Goal: Book appointment/travel/reservation

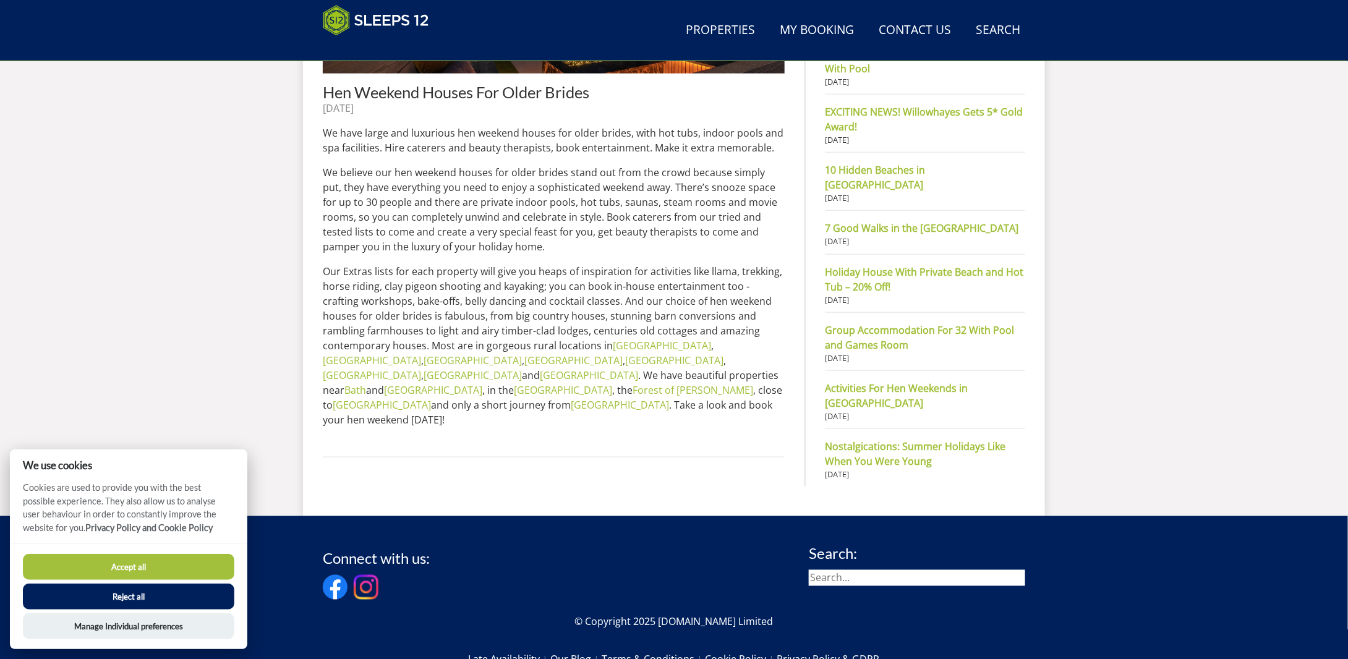
scroll to position [693, 0]
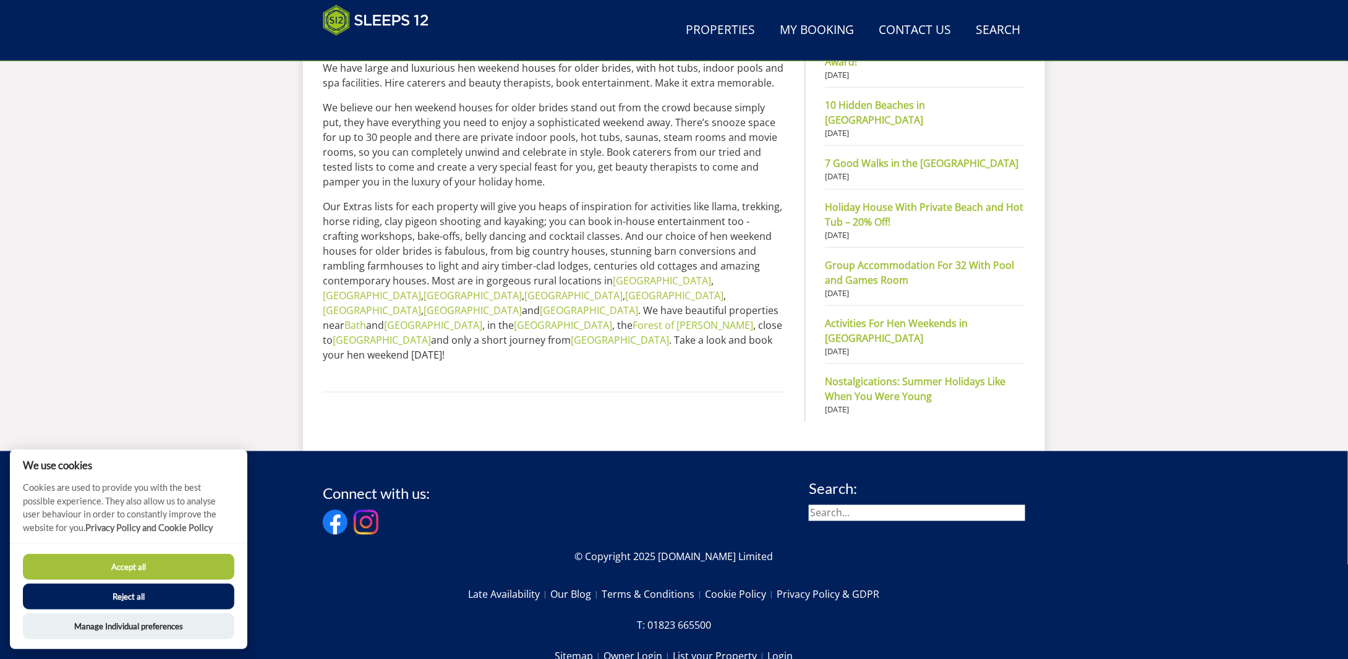
click at [132, 568] on button "Accept all" at bounding box center [128, 567] width 211 height 26
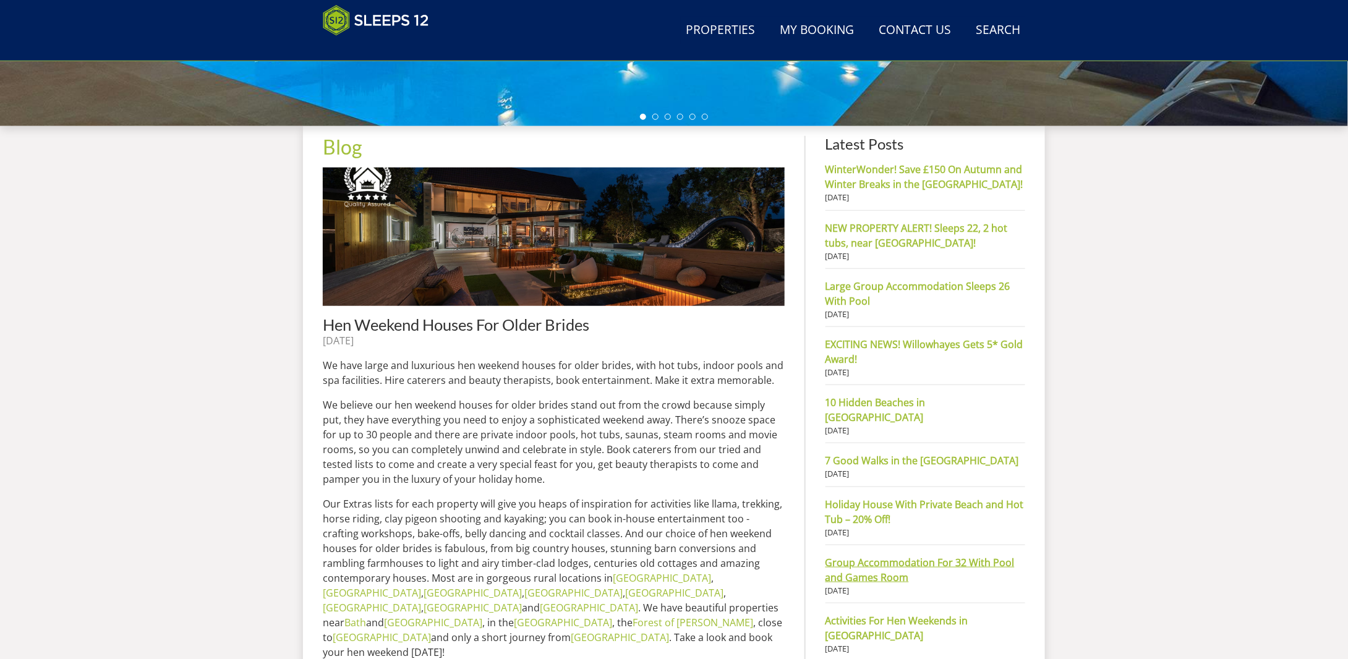
scroll to position [271, 0]
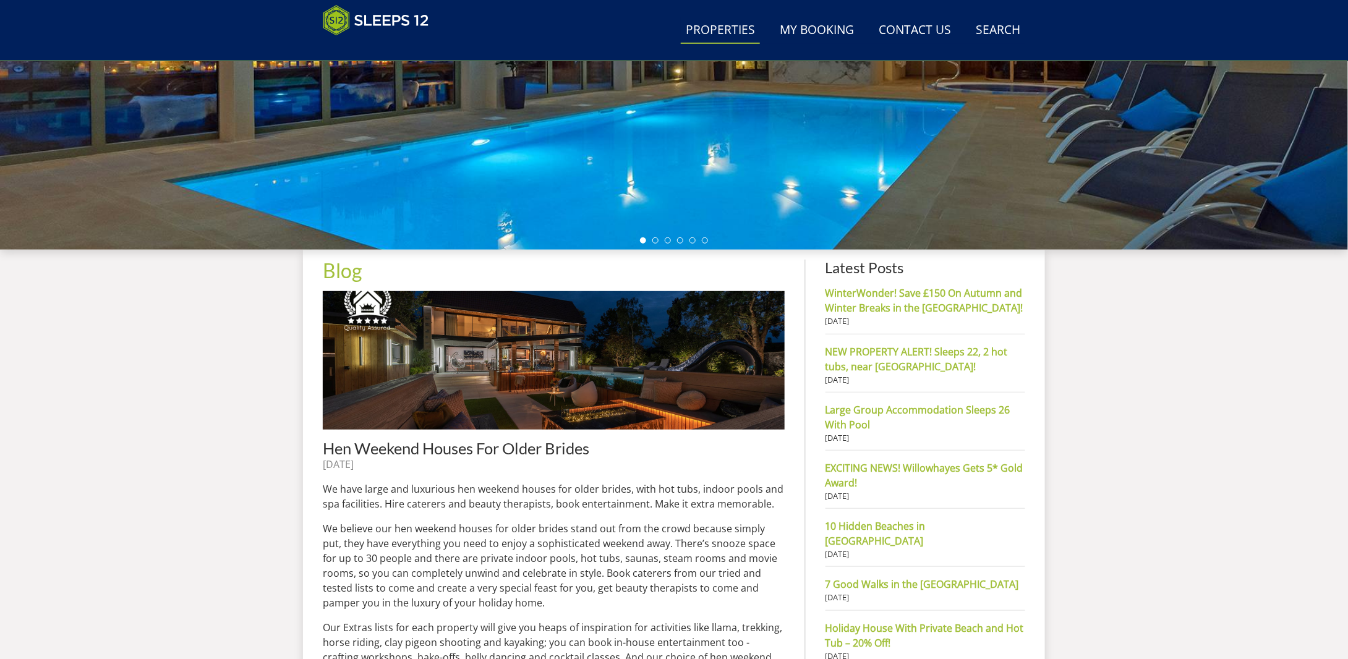
click at [718, 30] on link "Properties" at bounding box center [720, 31] width 79 height 28
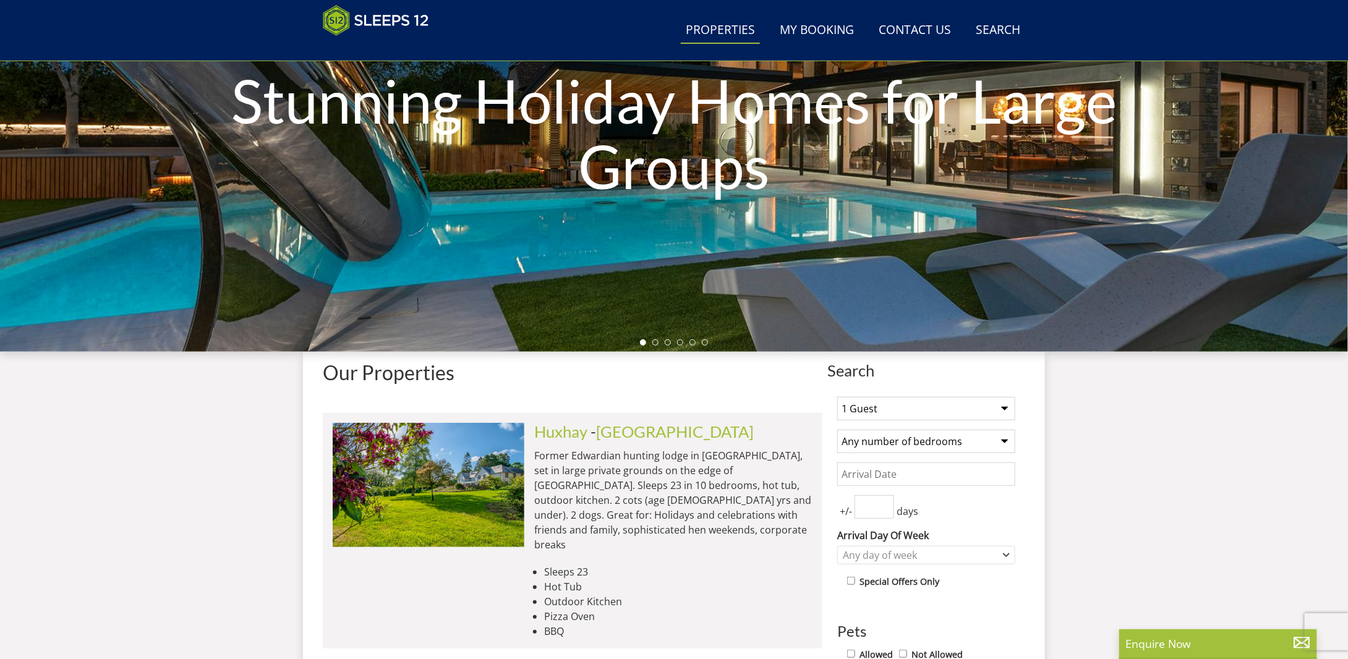
scroll to position [206, 0]
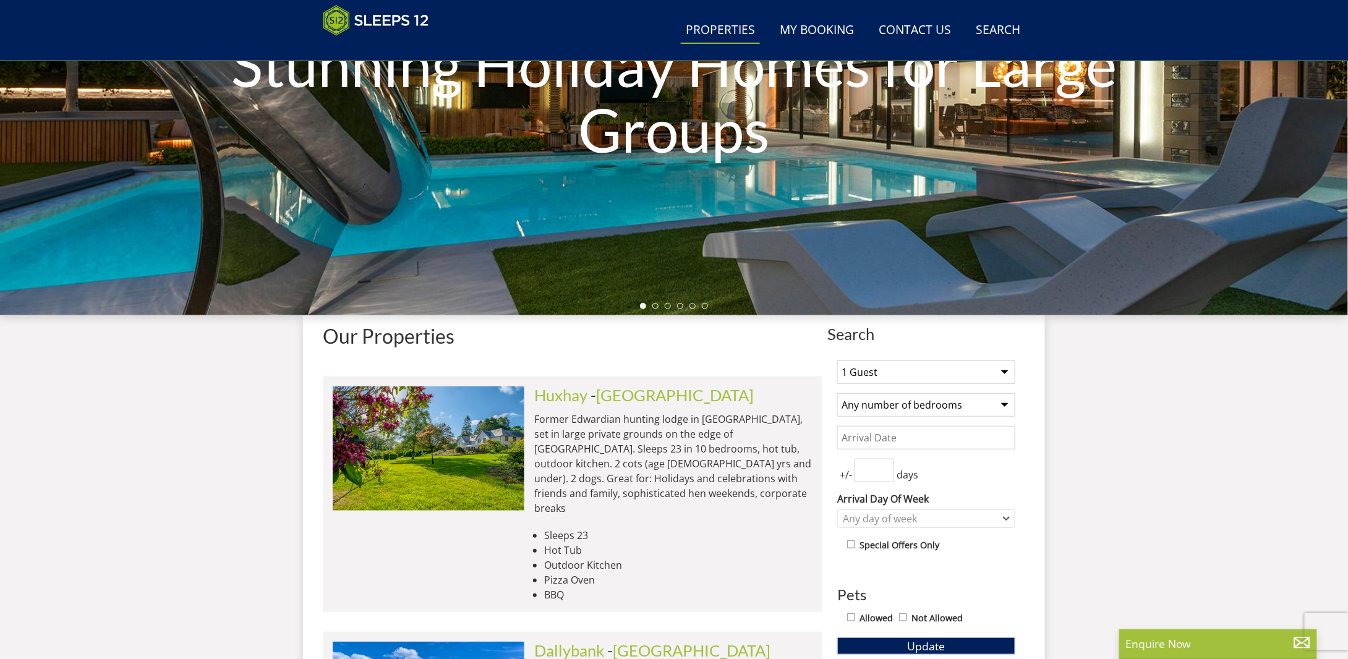
click at [1005, 372] on select "1 Guest 2 Guests 3 Guests 4 Guests 5 Guests 6 Guests 7 Guests 8 Guests 9 Guests…" at bounding box center [926, 371] width 178 height 23
select select "10"
click at [837, 360] on select "1 Guest 2 Guests 3 Guests 4 Guests 5 Guests 6 Guests 7 Guests 8 Guests 9 Guests…" at bounding box center [926, 371] width 178 height 23
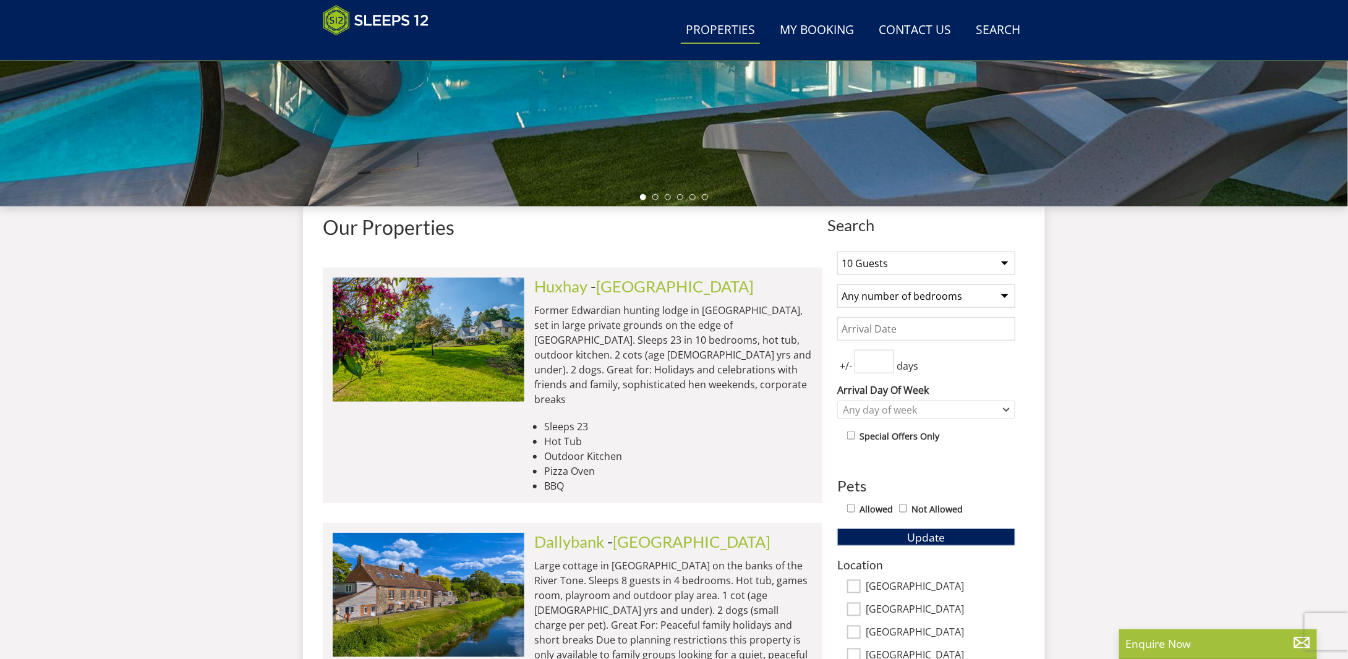
scroll to position [330, 0]
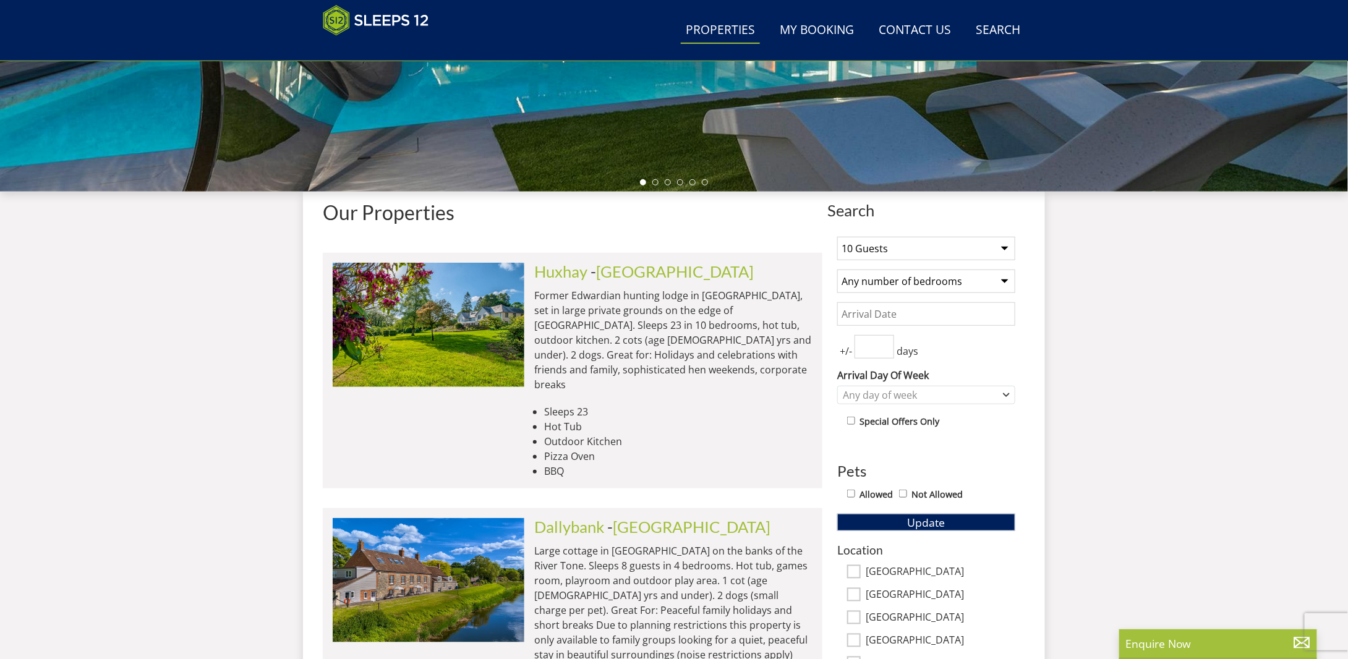
click at [916, 312] on input "Date" at bounding box center [926, 313] width 178 height 23
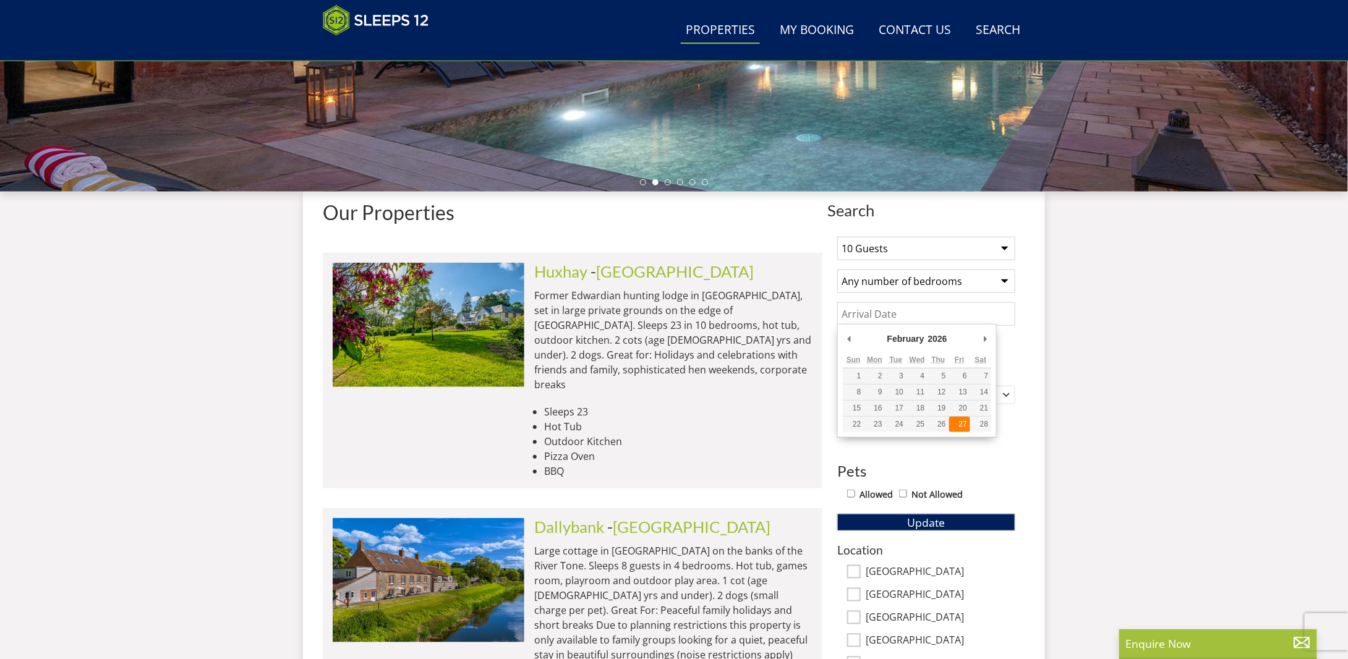
type input "[DATE]"
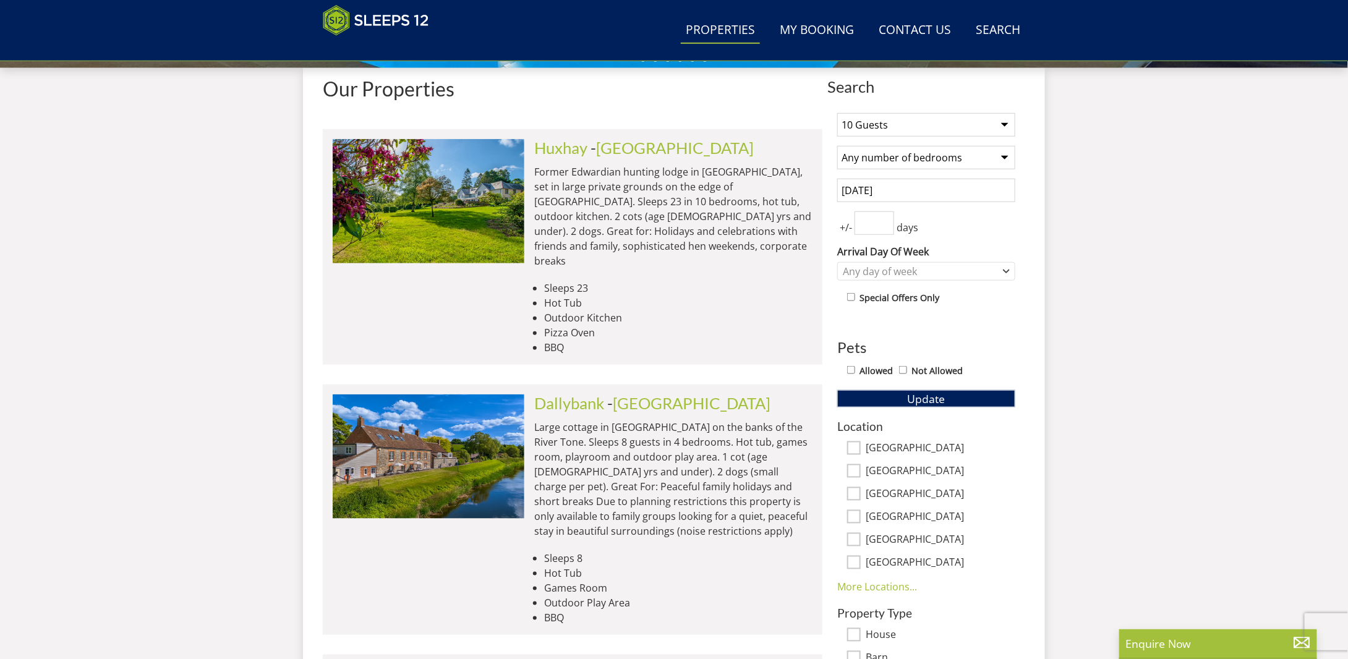
scroll to position [515, 0]
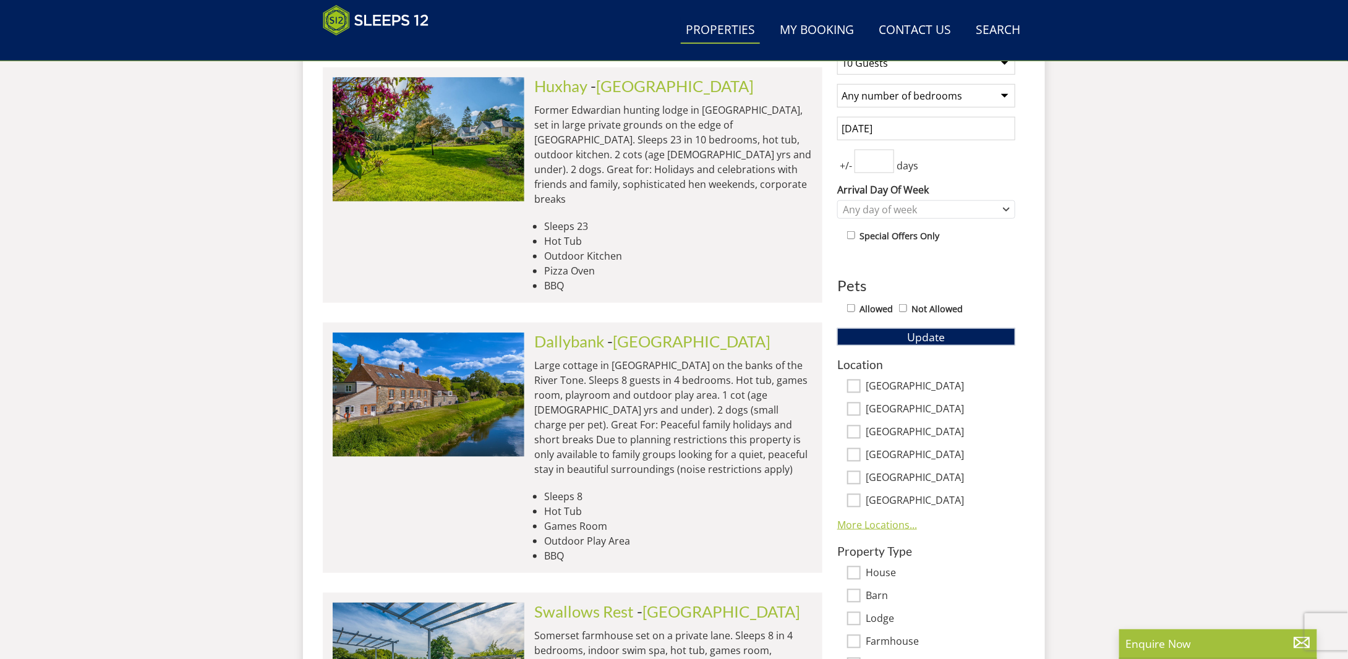
click at [886, 522] on link "More Locations..." at bounding box center [877, 525] width 80 height 14
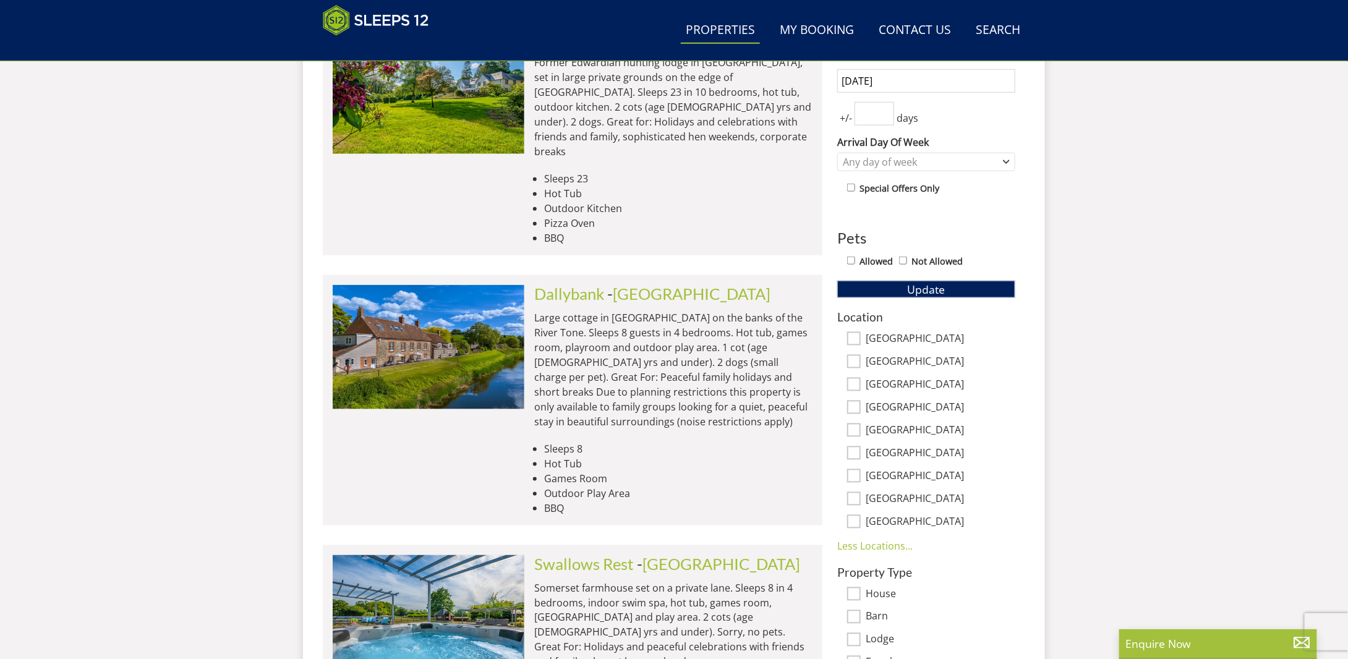
scroll to position [577, 0]
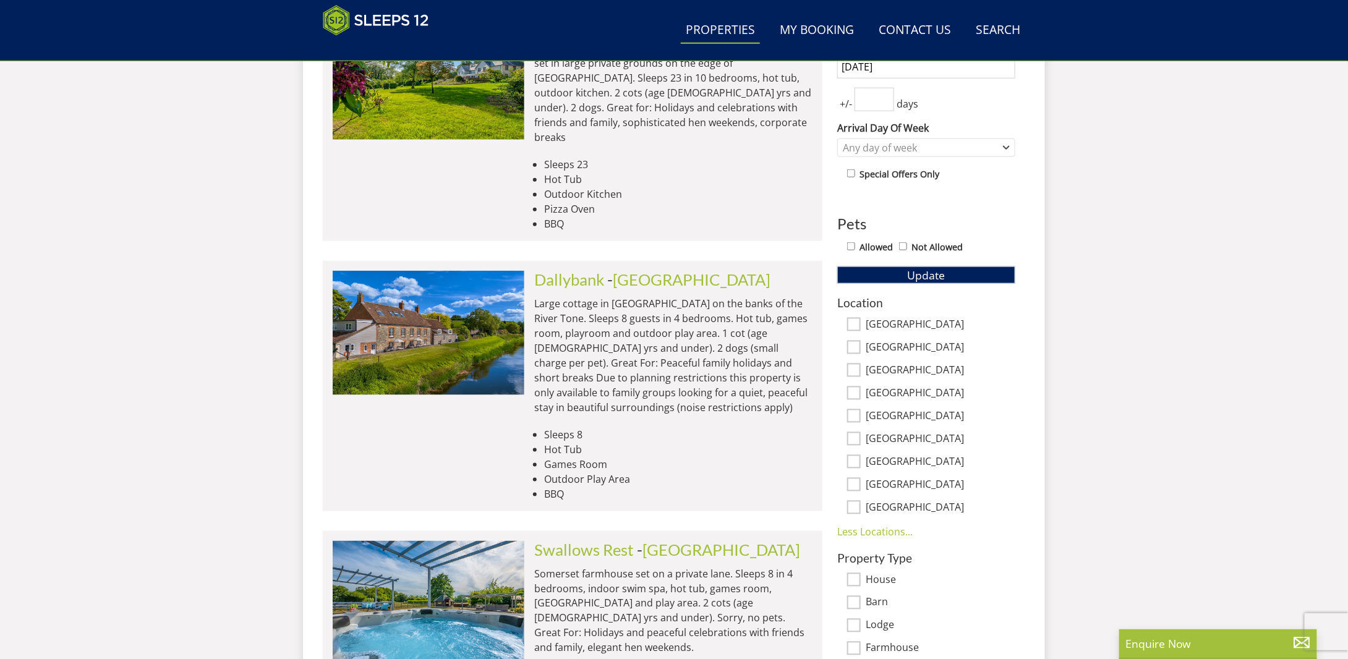
click at [854, 435] on input "[GEOGRAPHIC_DATA]" at bounding box center [854, 439] width 14 height 14
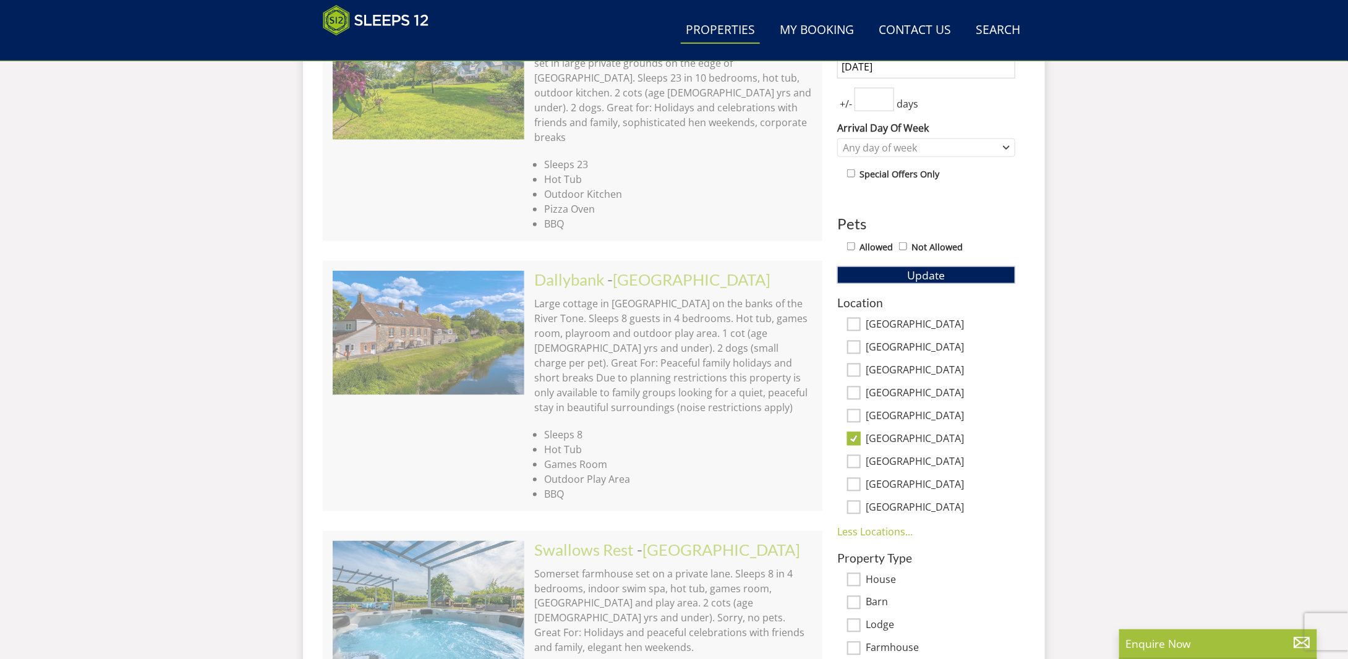
click at [854, 438] on input "[GEOGRAPHIC_DATA]" at bounding box center [854, 439] width 14 height 14
checkbox input "false"
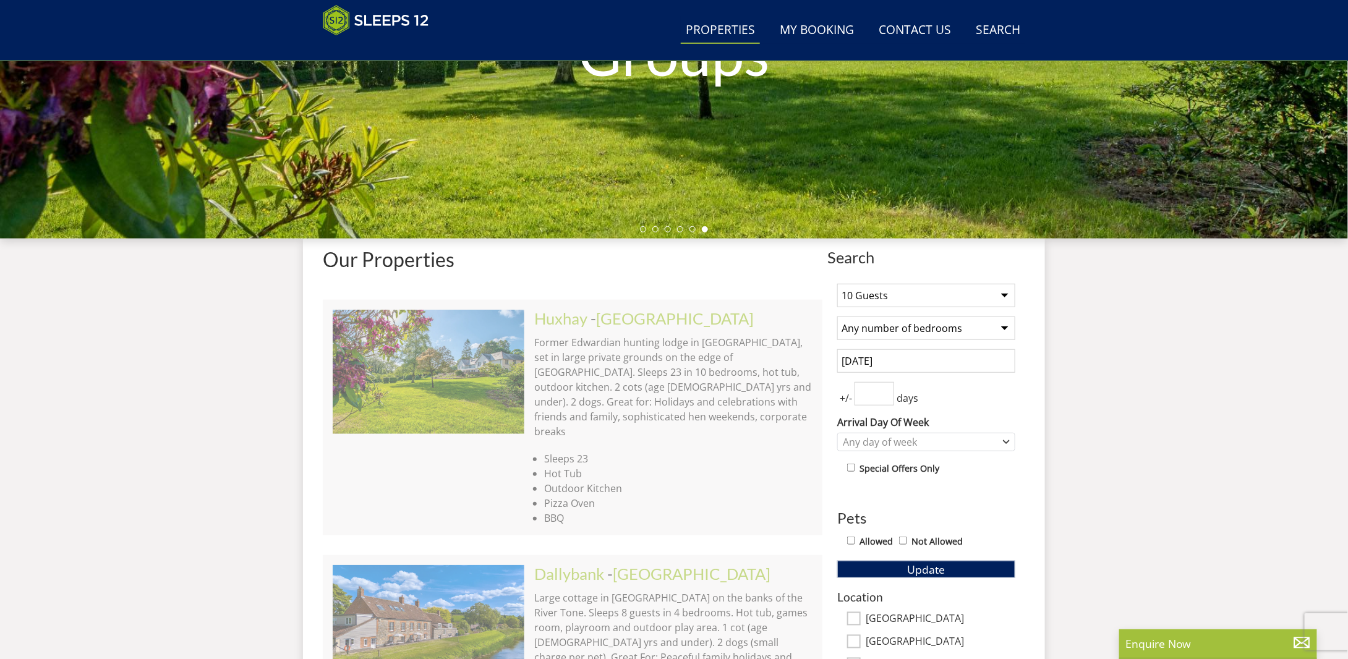
scroll to position [268, 0]
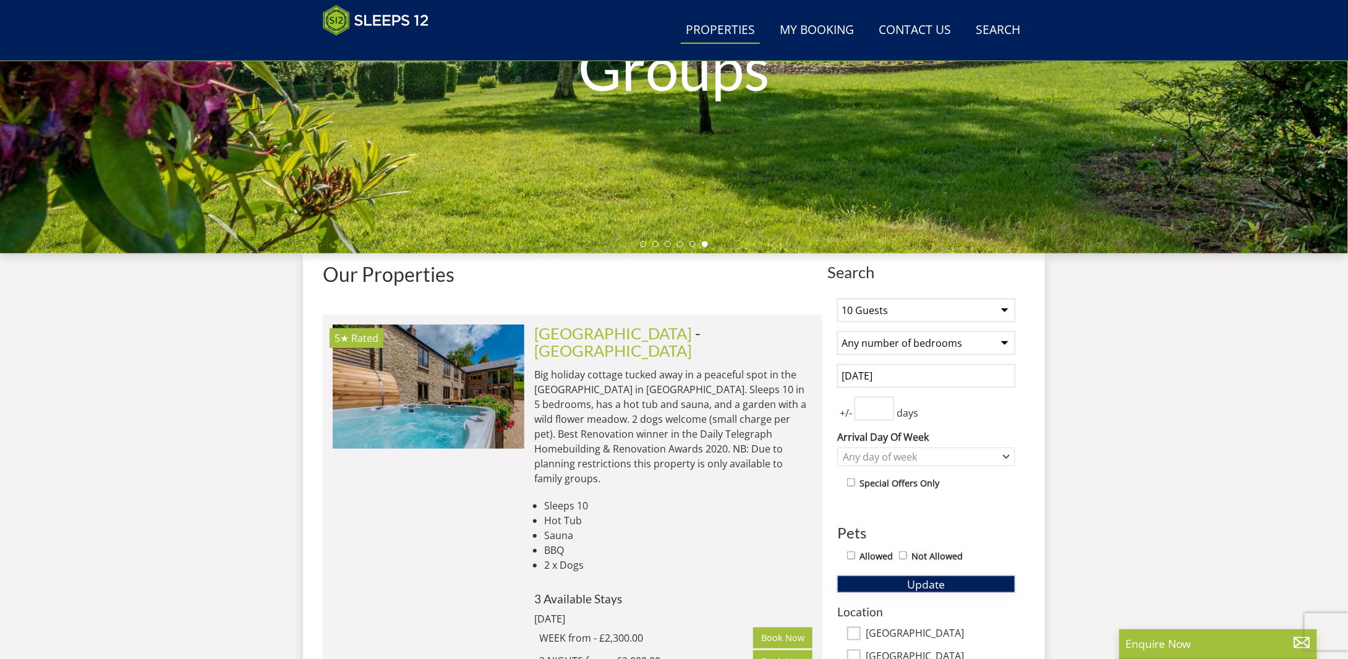
click at [904, 579] on button "Update" at bounding box center [926, 584] width 178 height 17
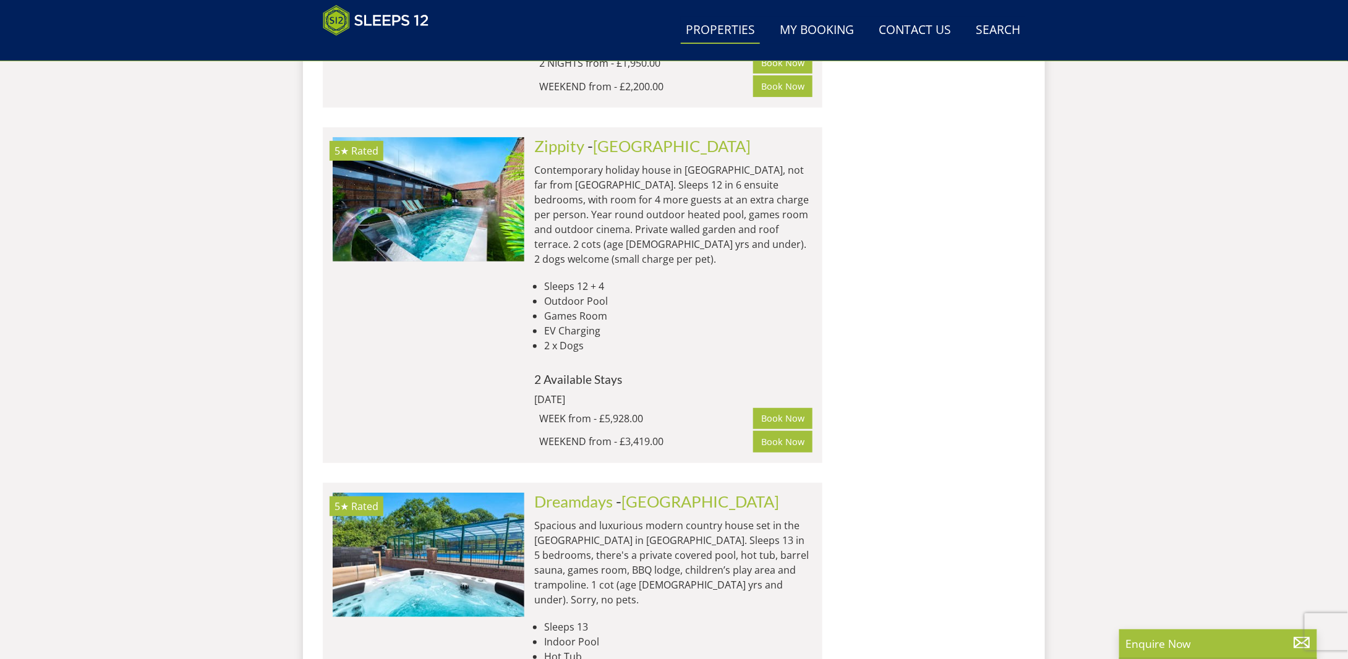
scroll to position [5091, 0]
